Goal: Navigation & Orientation: Find specific page/section

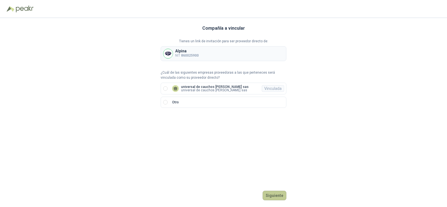
click at [285, 196] on button "Siguiente" at bounding box center [275, 195] width 24 height 10
click at [283, 195] on button "Ingresar" at bounding box center [275, 195] width 22 height 10
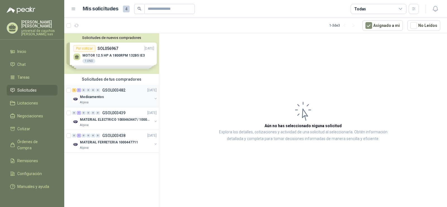
click at [114, 99] on div "Medicamentos" at bounding box center [116, 96] width 72 height 7
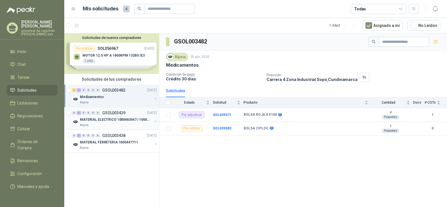
click at [98, 123] on div "Alpina" at bounding box center [116, 125] width 72 height 4
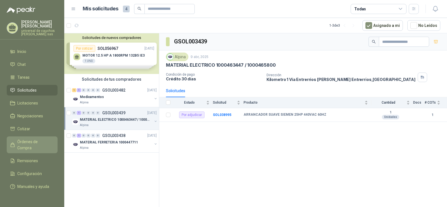
click at [37, 144] on span "Órdenes de Compra" at bounding box center [34, 144] width 35 height 12
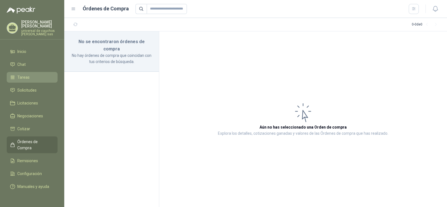
click at [27, 78] on span "Tareas" at bounding box center [23, 77] width 12 height 6
